Goal: Transaction & Acquisition: Purchase product/service

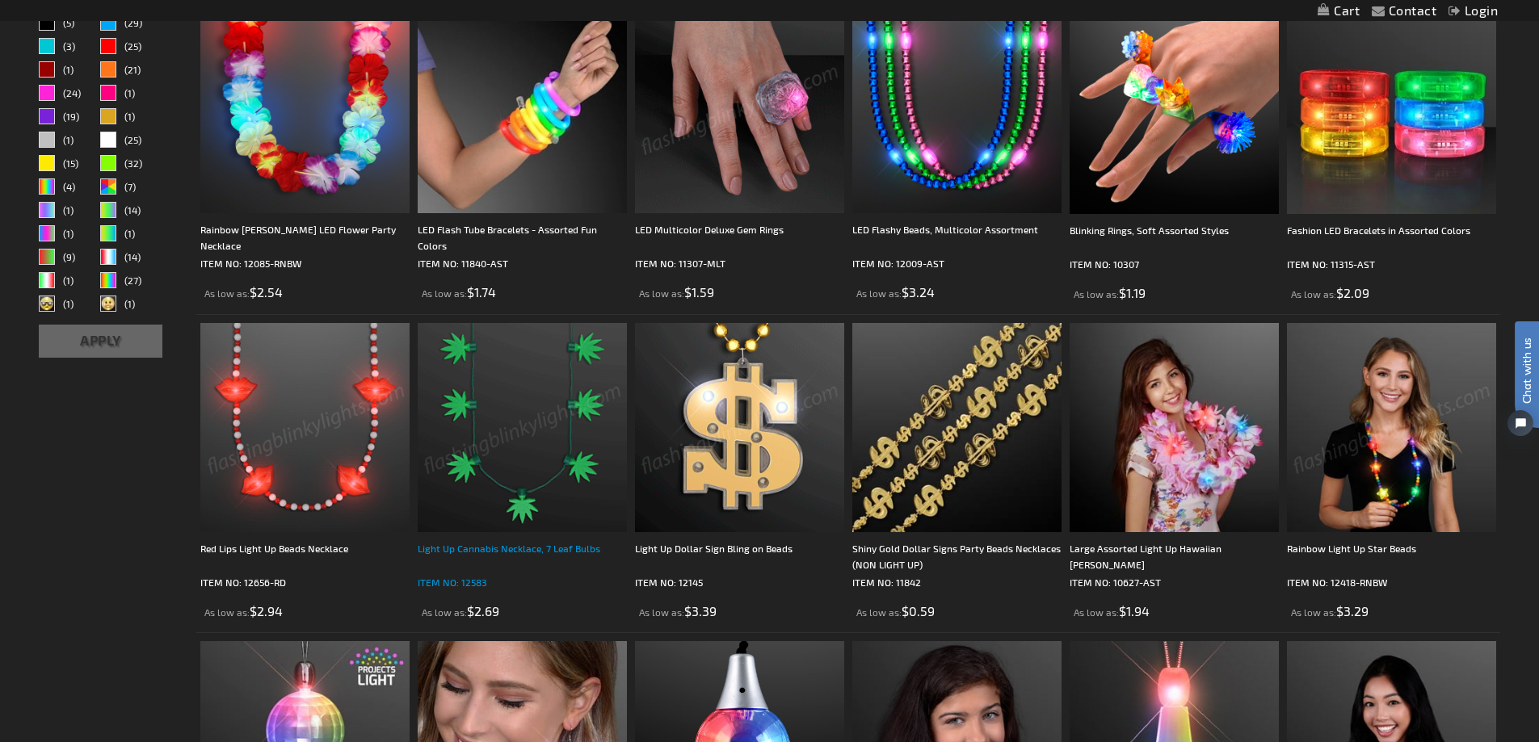
scroll to position [972, 0]
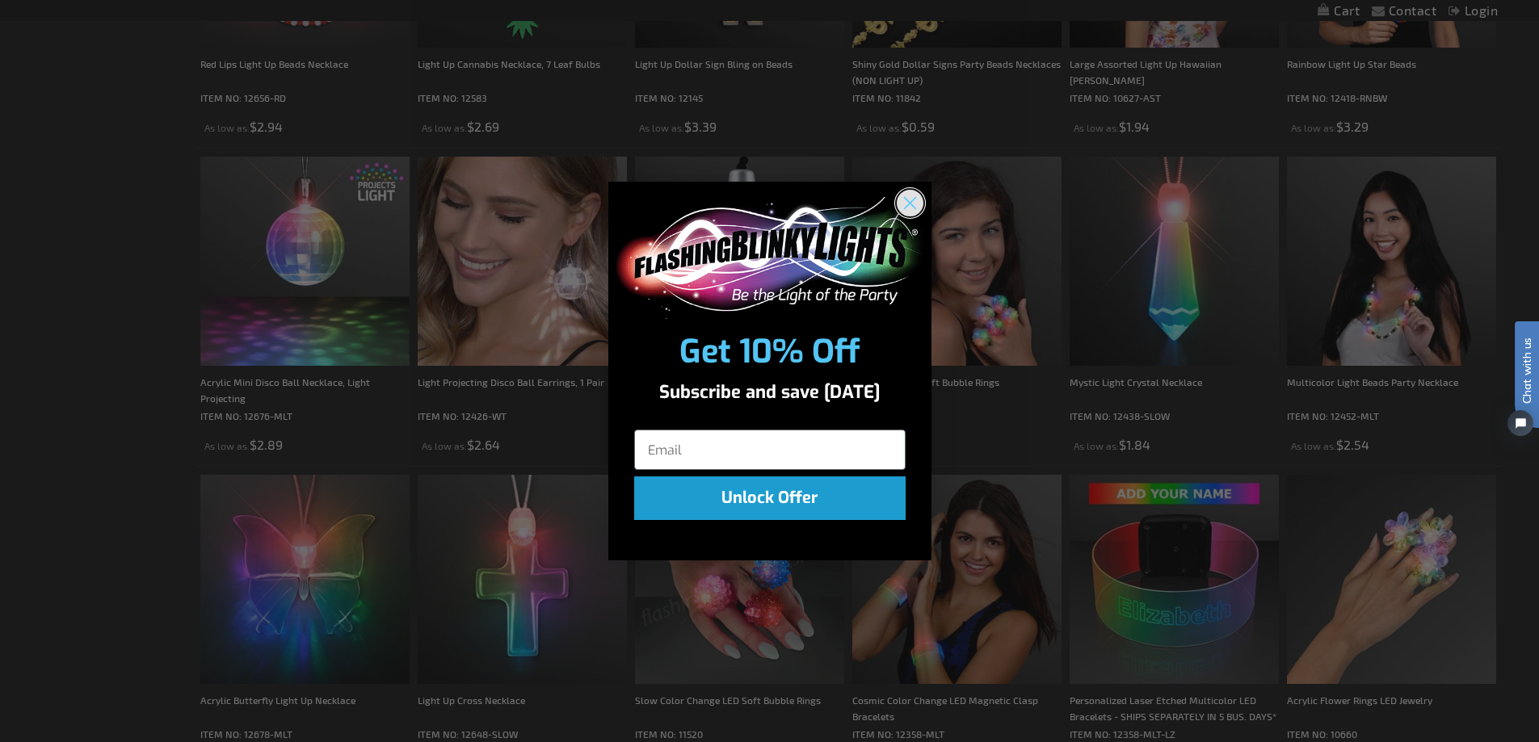
click at [914, 199] on icon "Close dialog" at bounding box center [909, 203] width 11 height 11
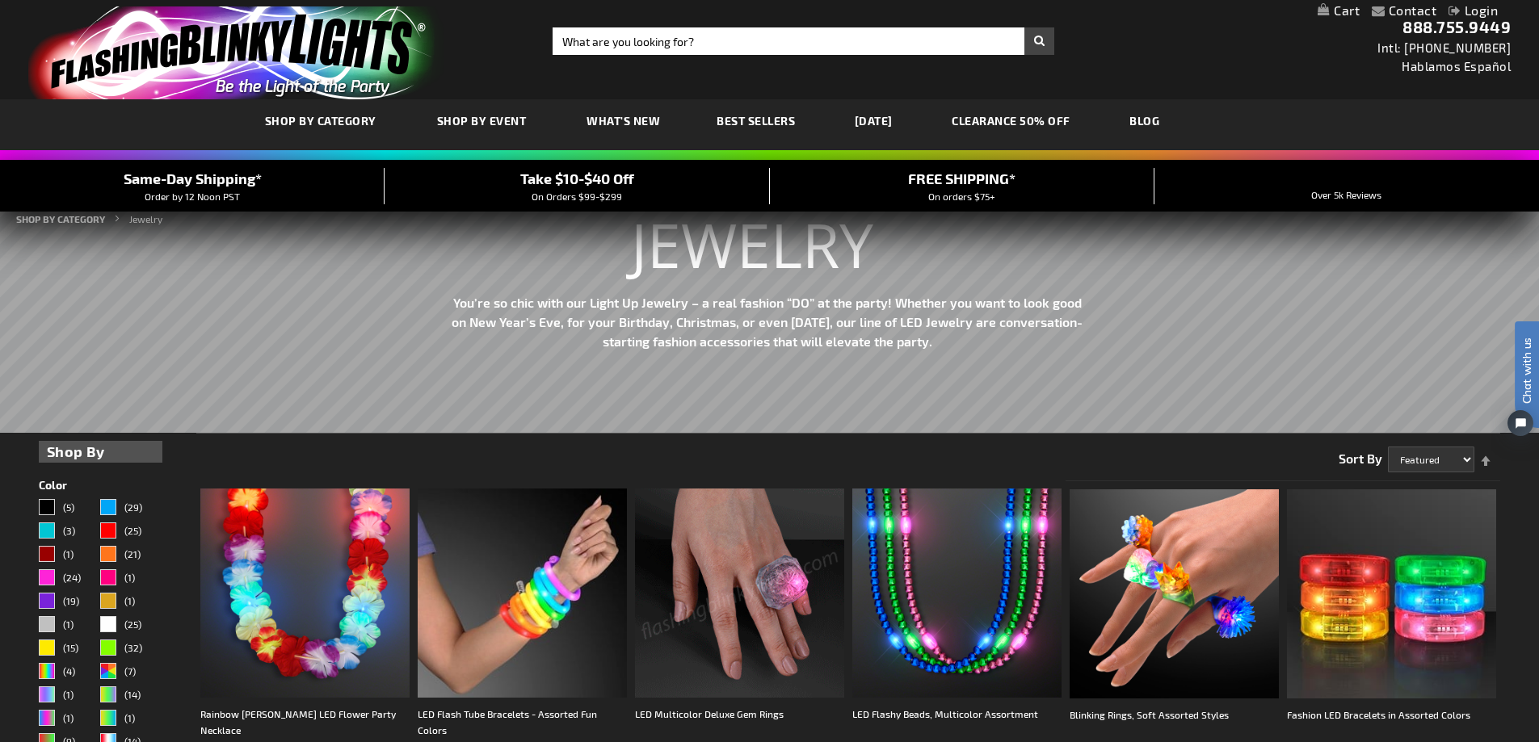
scroll to position [0, 0]
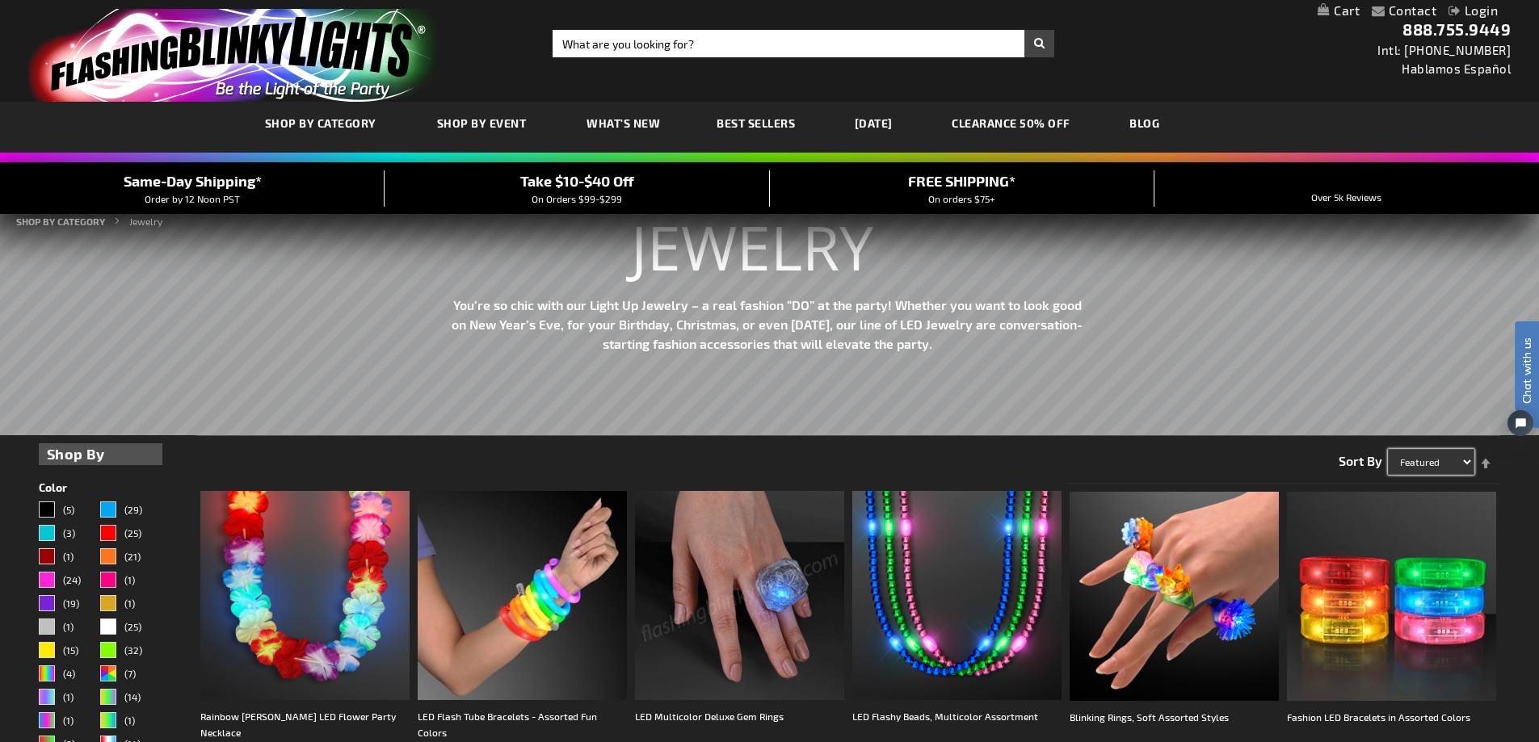
click at [1442, 463] on select "Featured Name Price Best Sellers" at bounding box center [1431, 462] width 86 height 26
select select "price"
click at [1388, 449] on select "Featured Name Price Best Sellers" at bounding box center [1431, 462] width 86 height 26
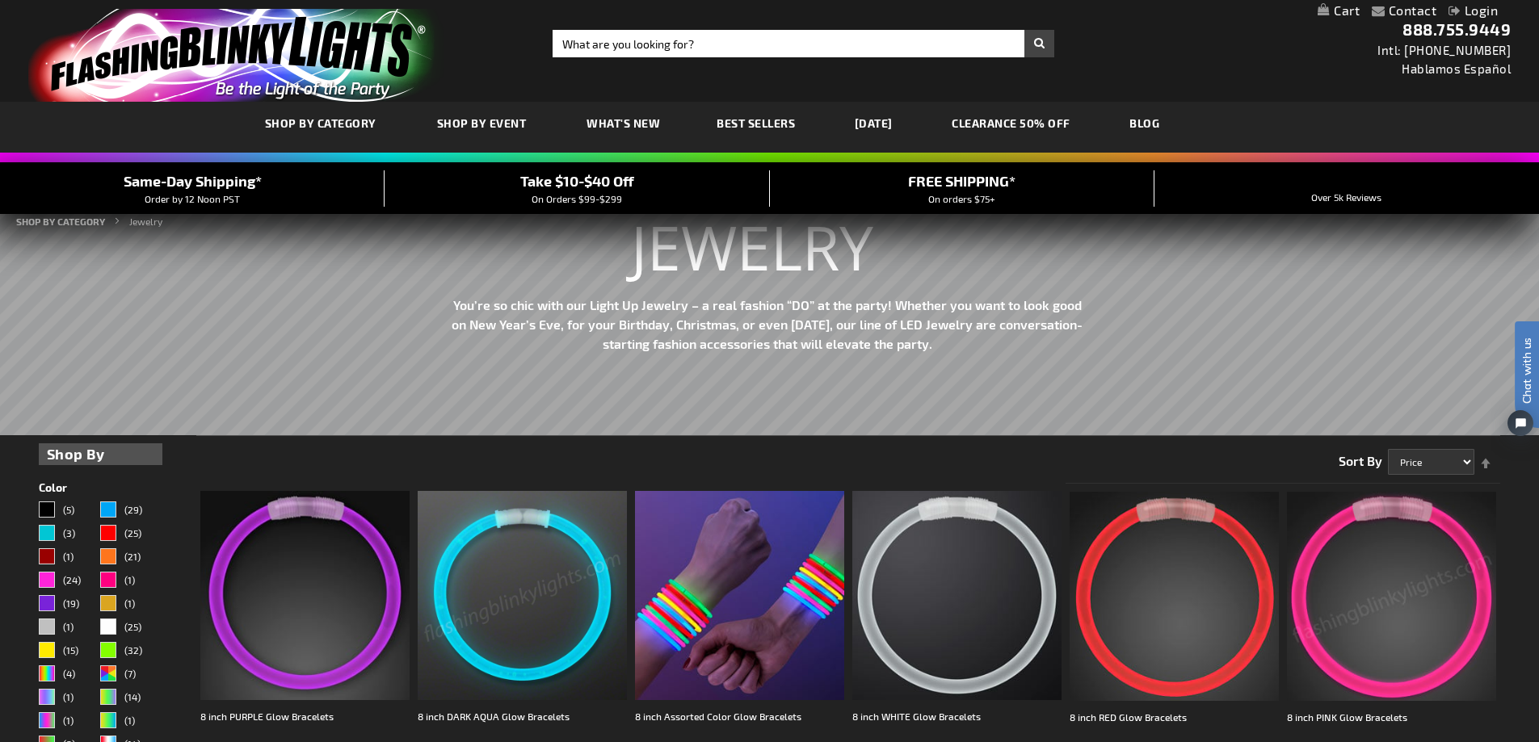
click at [1486, 467] on link "Set Descending Direction" at bounding box center [1485, 455] width 23 height 26
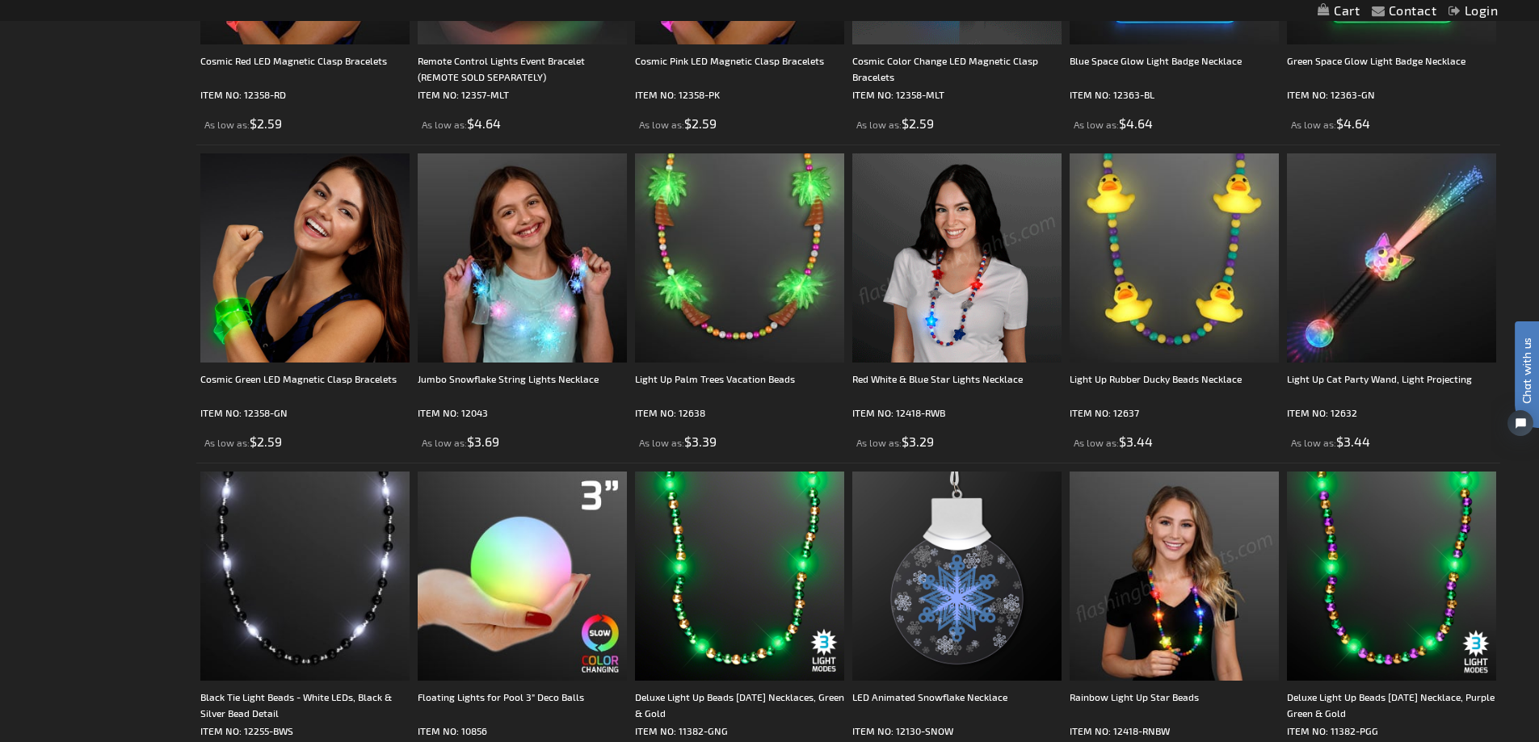
scroll to position [1858, 0]
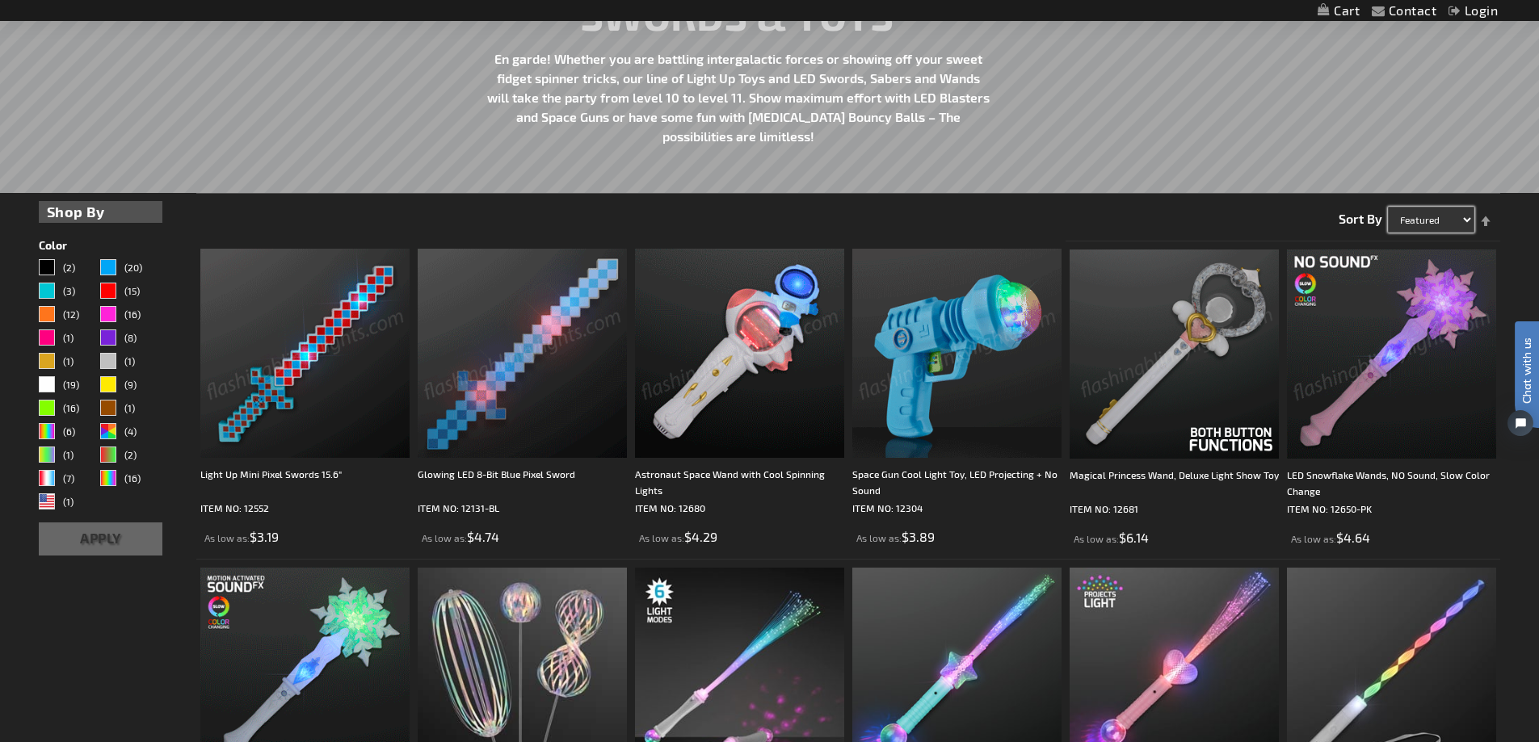
click at [1454, 224] on select "Featured Name Price Best Sellers" at bounding box center [1431, 220] width 86 height 26
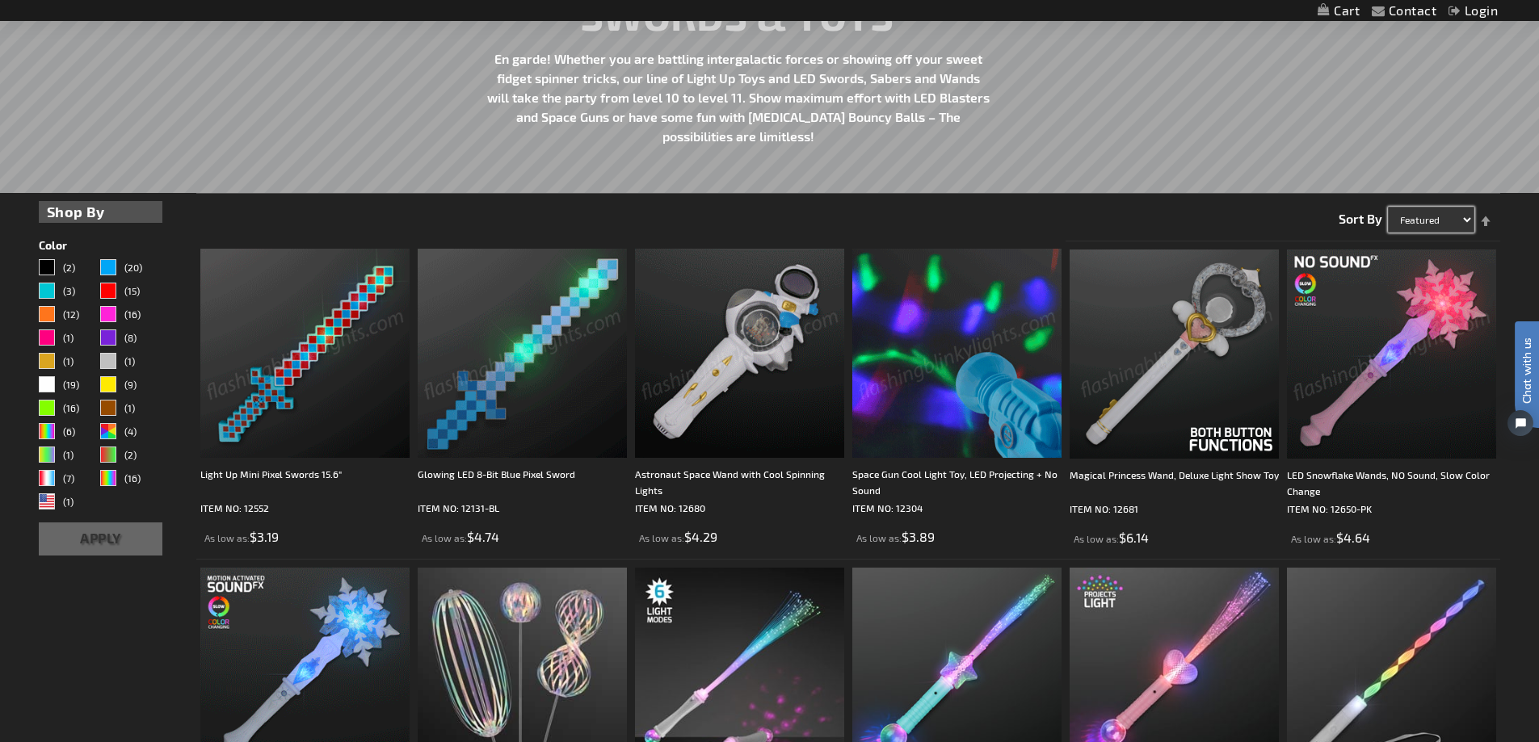
select select "price"
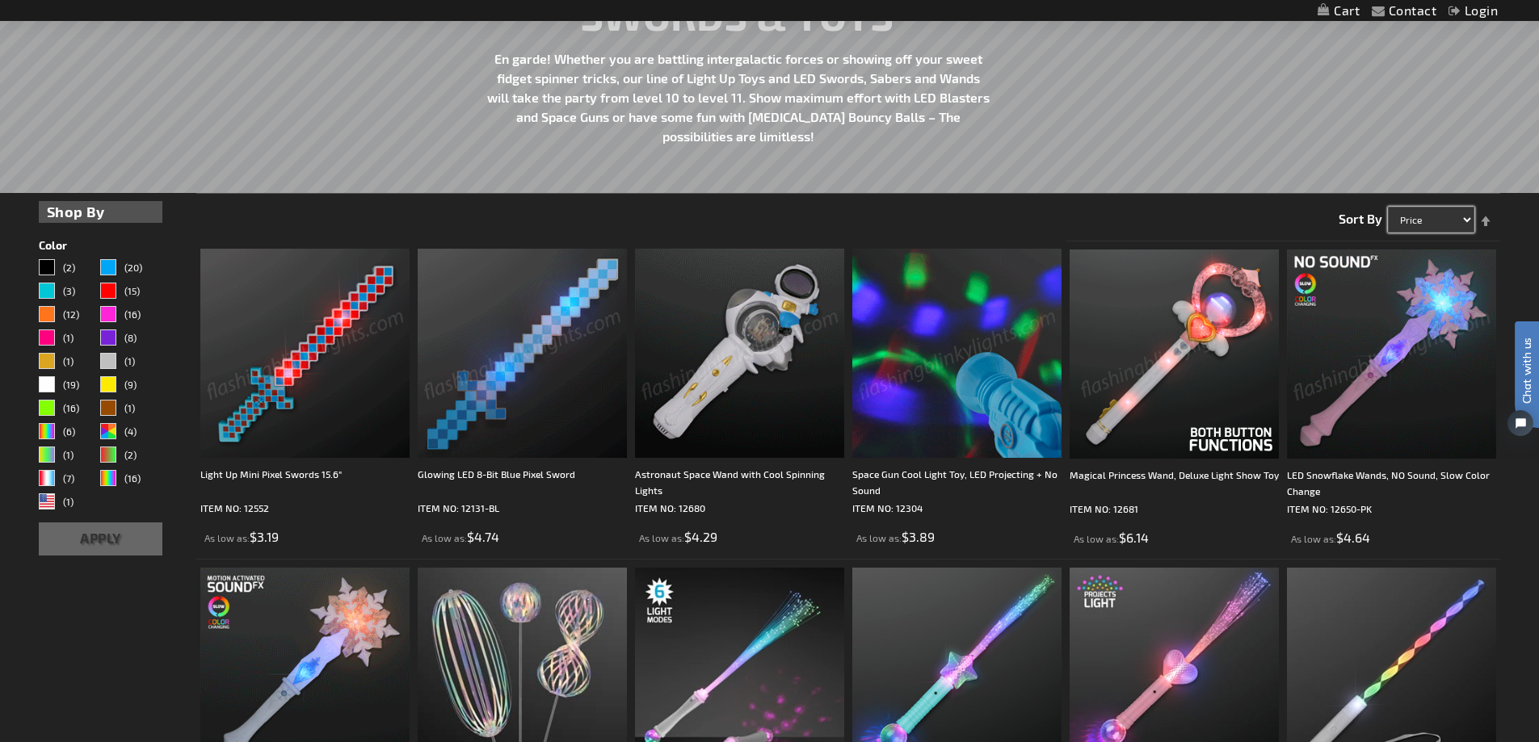
click at [1388, 207] on select "Featured Name Price Best Sellers" at bounding box center [1431, 220] width 86 height 26
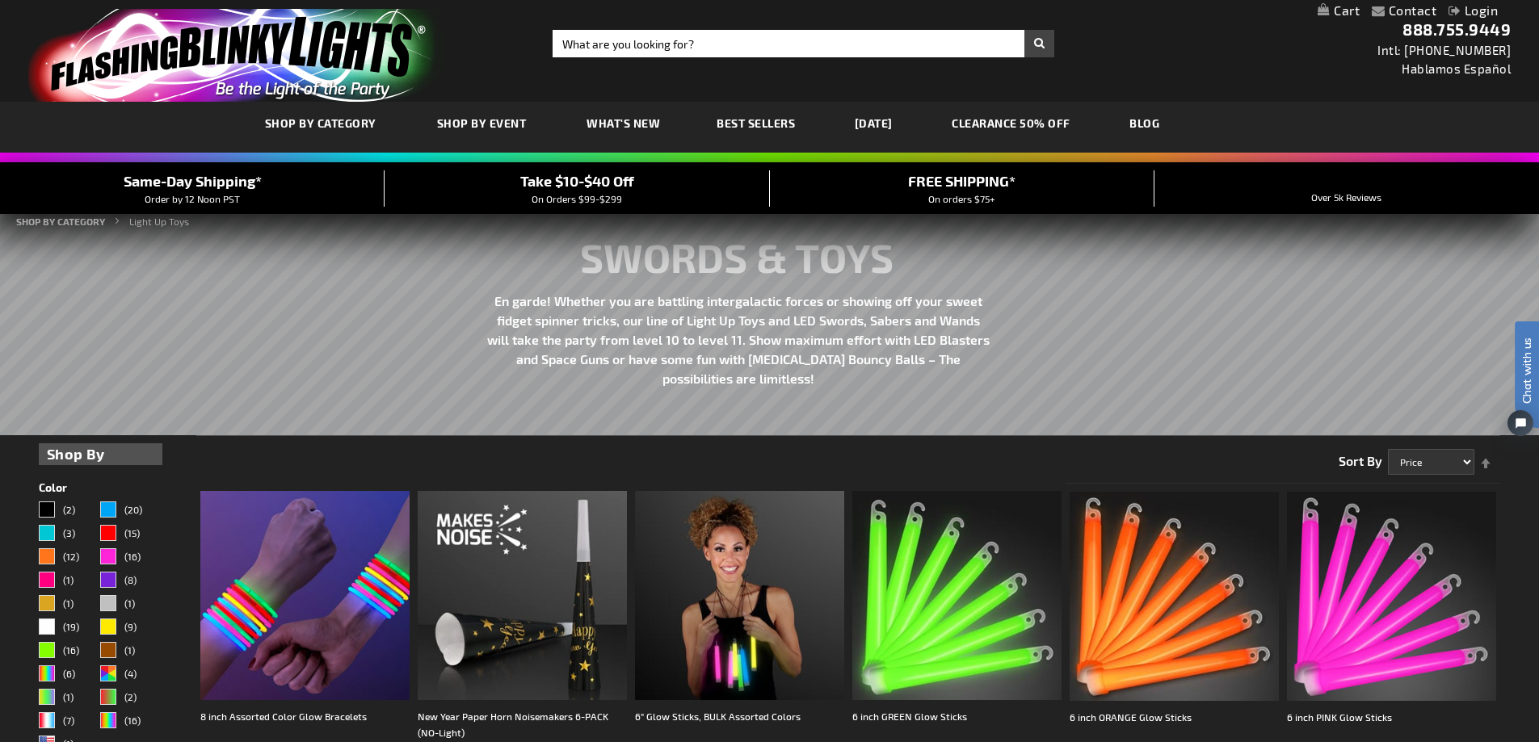
scroll to position [81, 0]
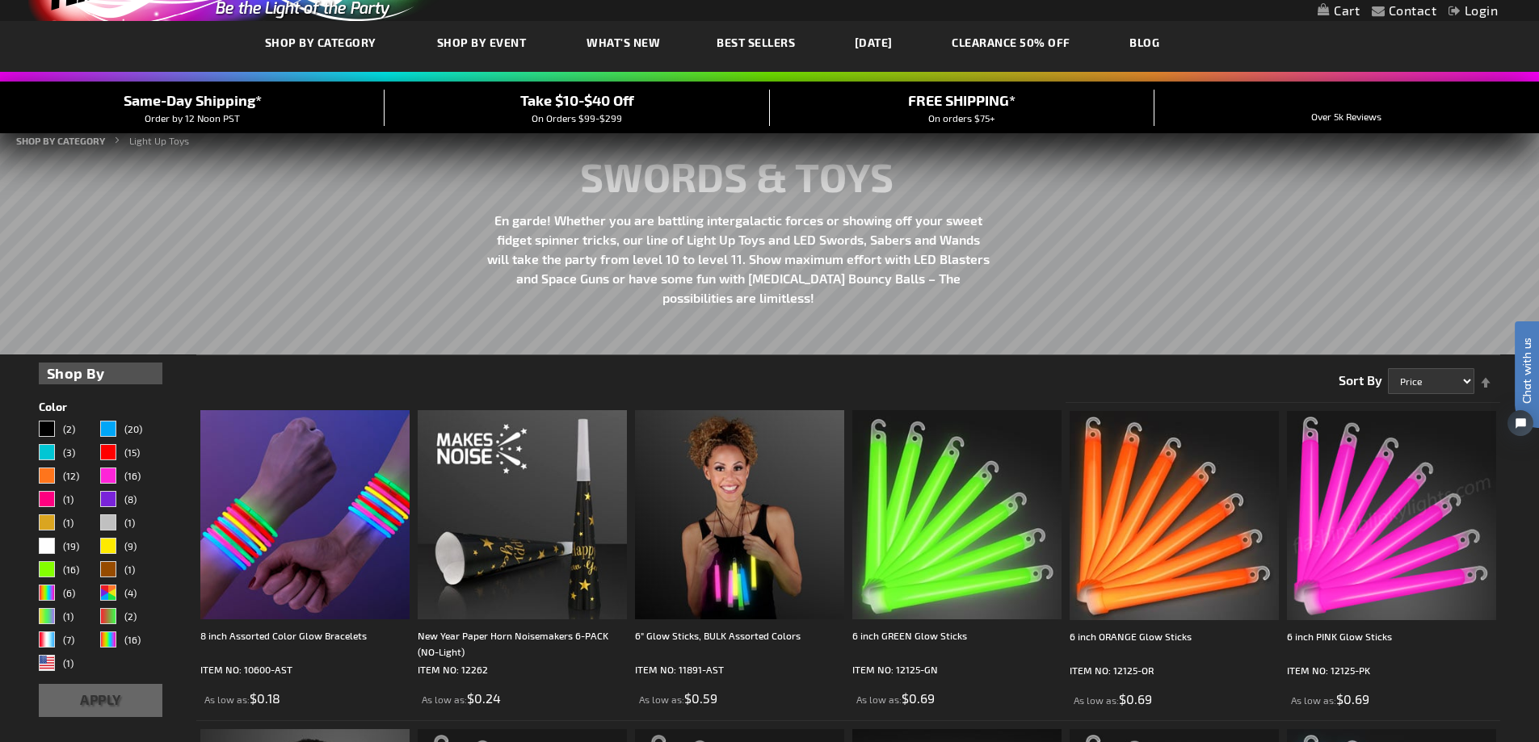
click at [1483, 383] on link "Set Descending Direction" at bounding box center [1485, 374] width 23 height 26
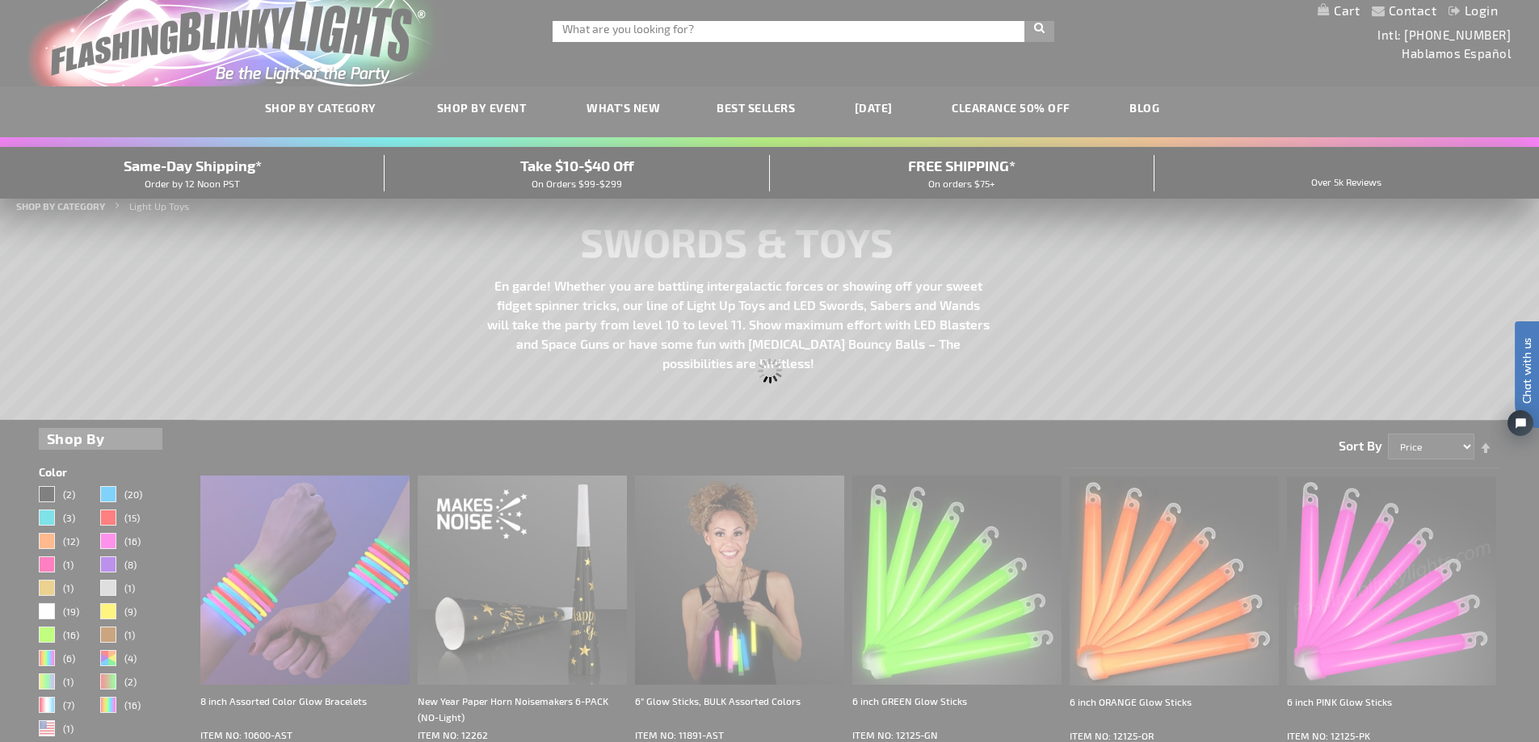
scroll to position [0, 0]
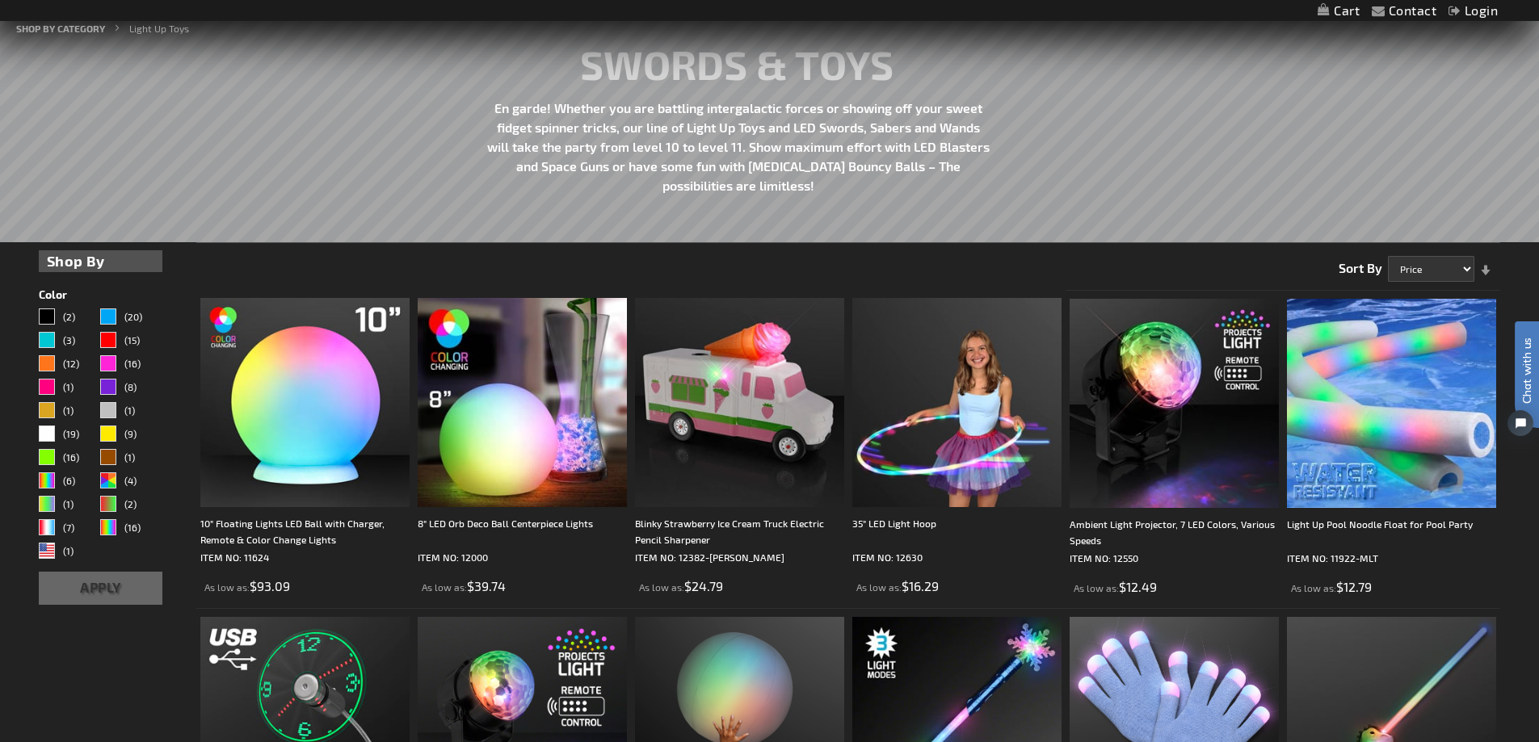
scroll to position [242, 0]
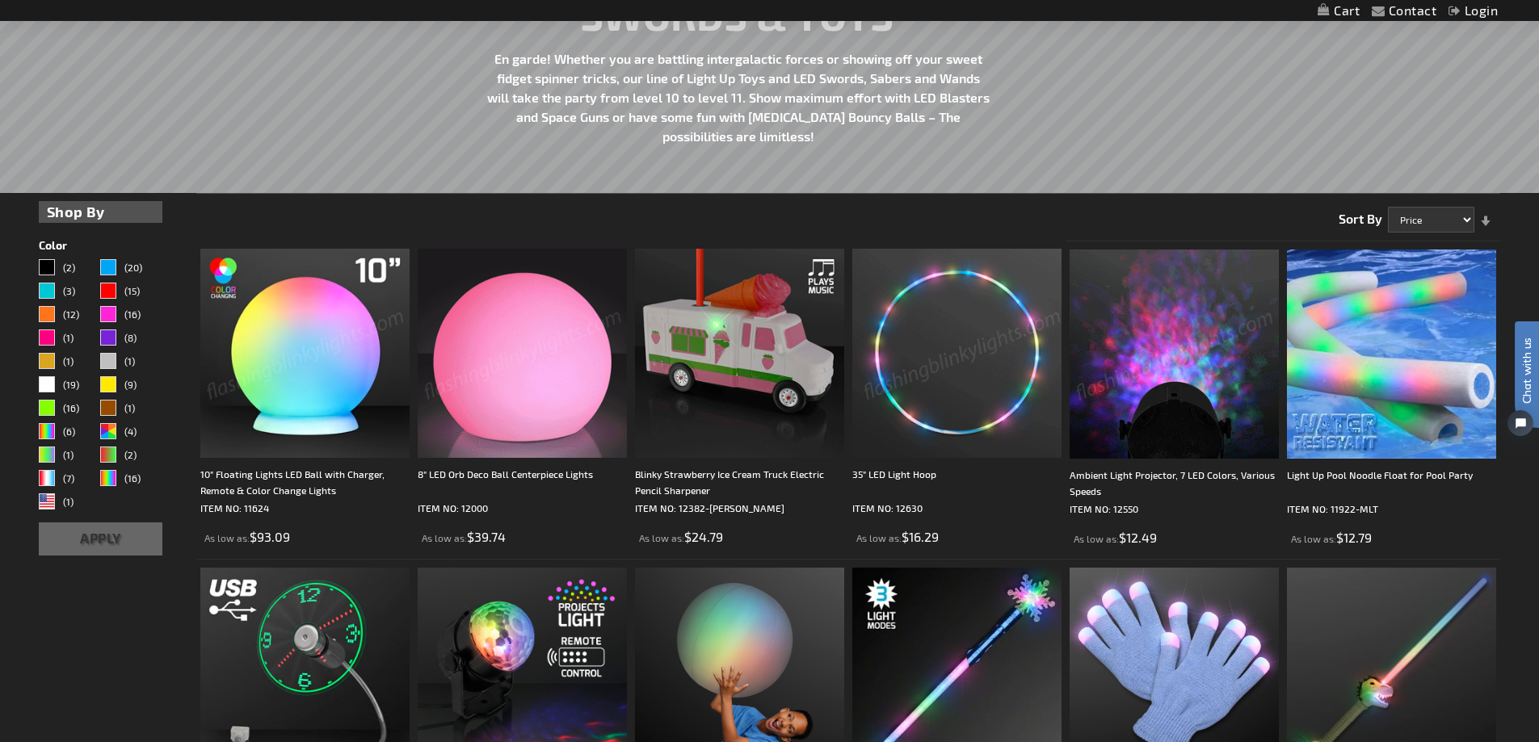
click at [301, 379] on img at bounding box center [304, 353] width 209 height 209
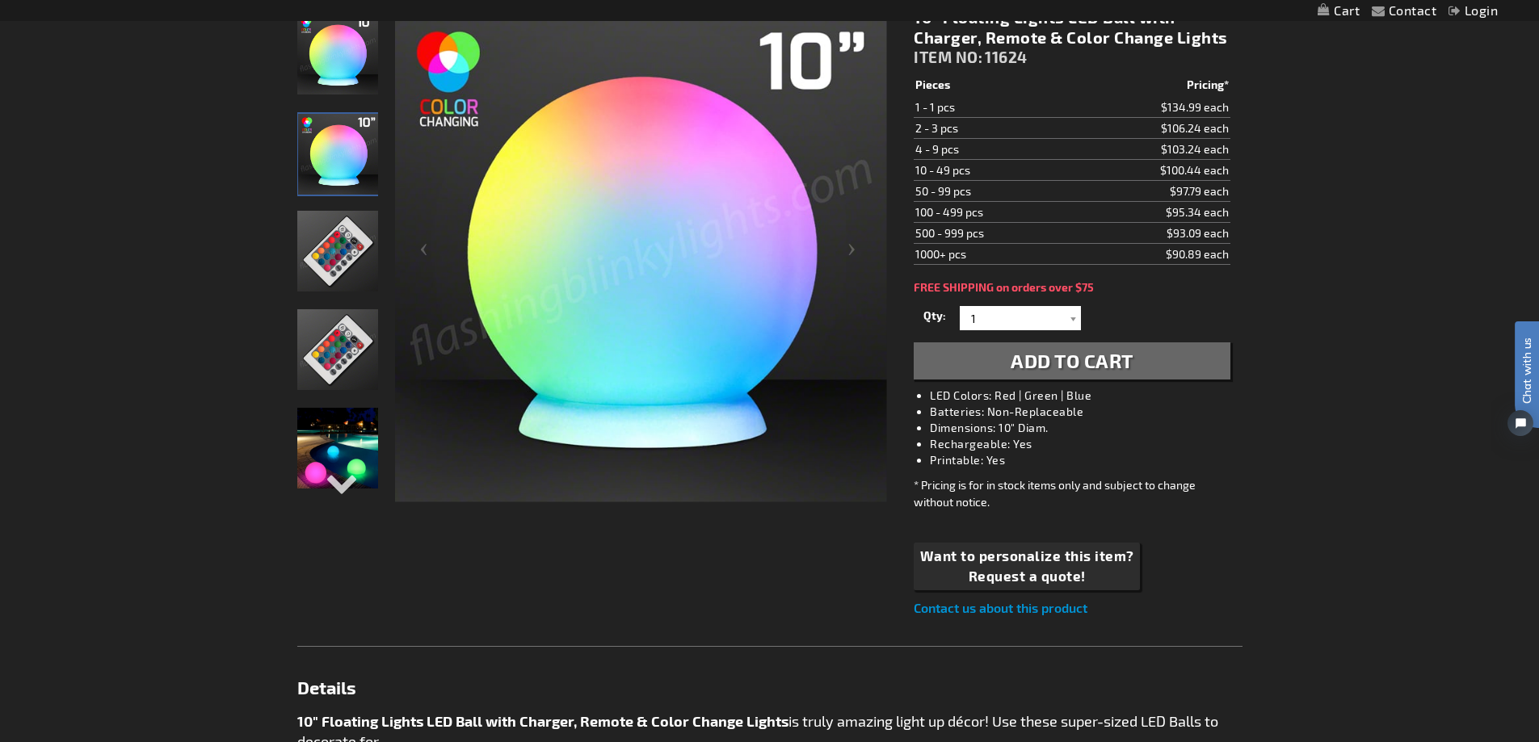
click at [330, 460] on img at bounding box center [337, 448] width 81 height 81
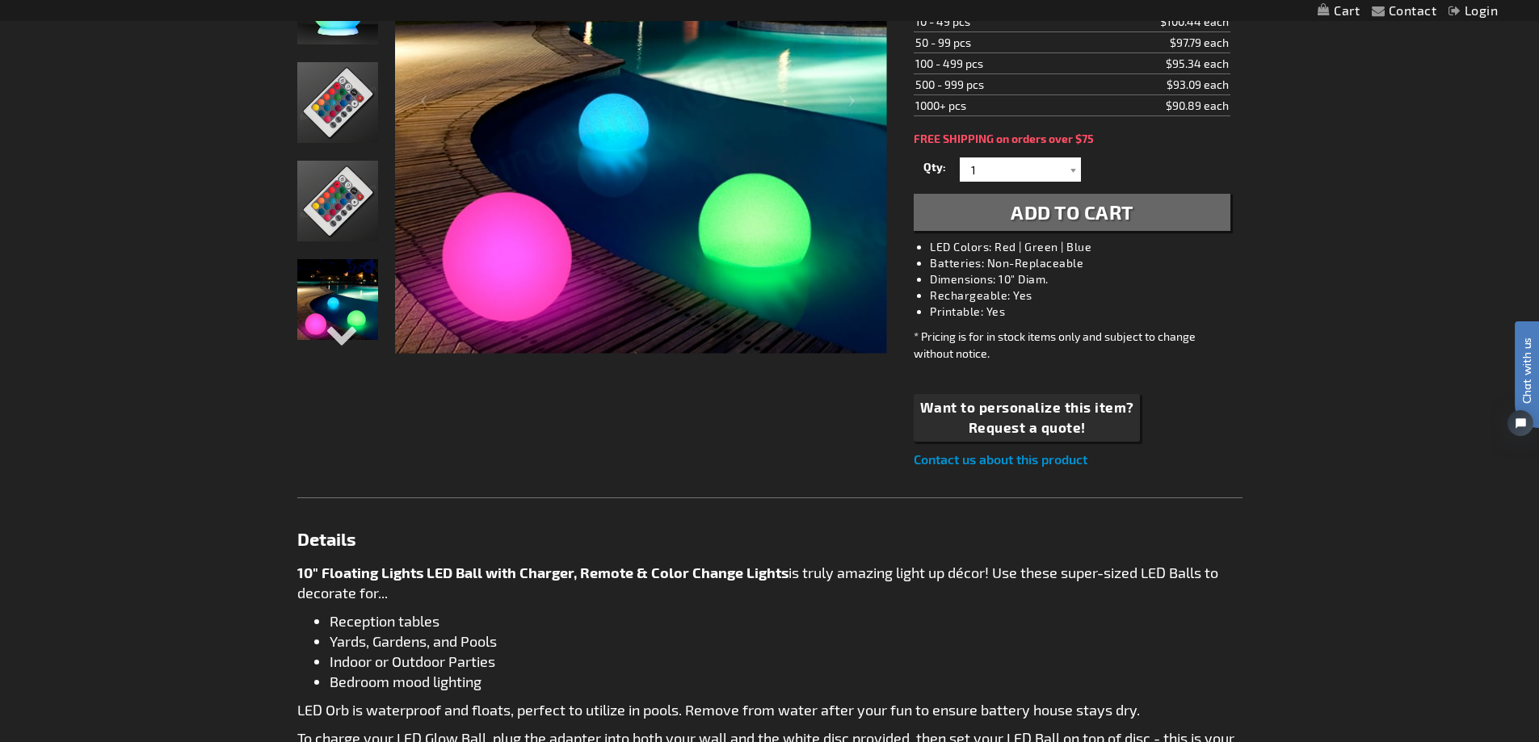
scroll to position [323, 0]
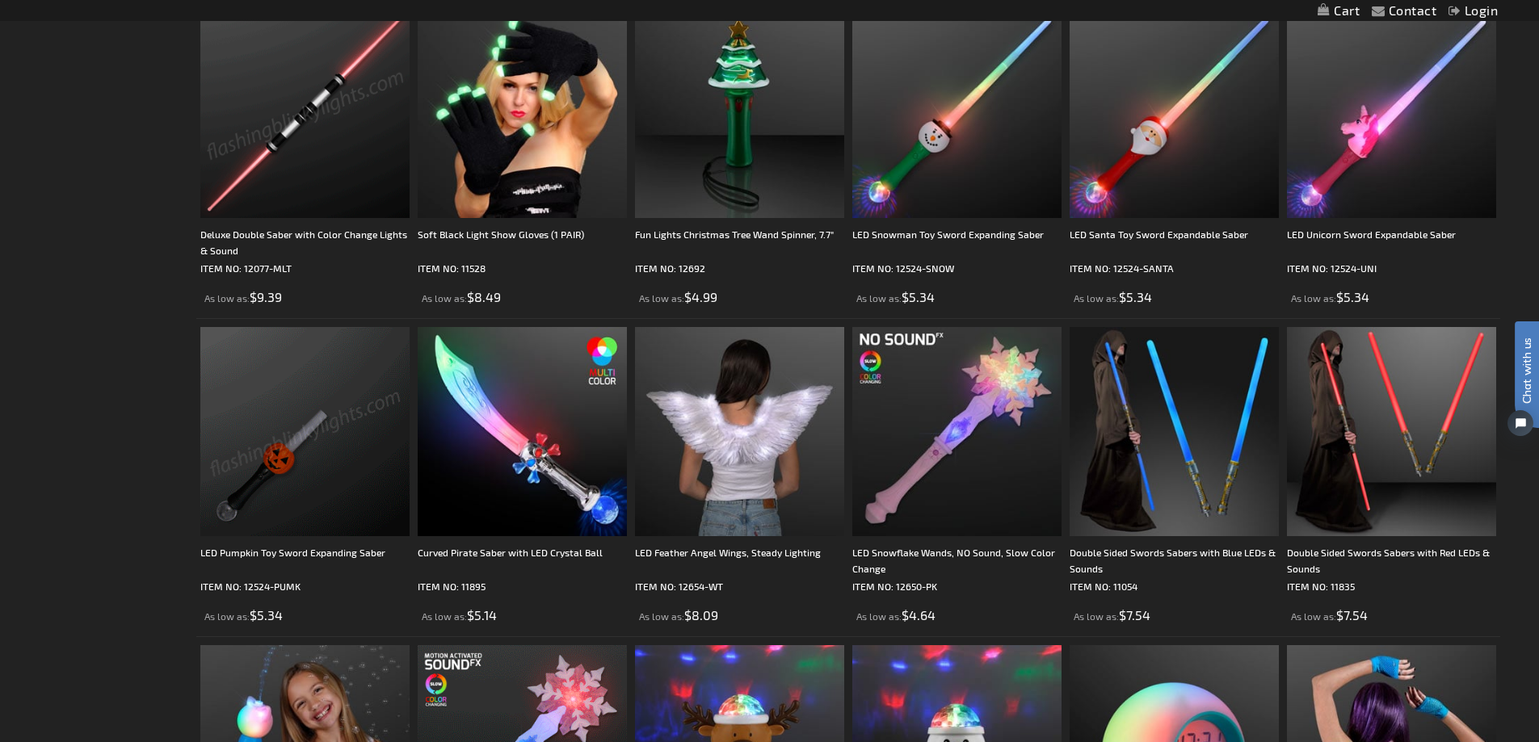
scroll to position [1295, 0]
